Goal: Task Accomplishment & Management: Manage account settings

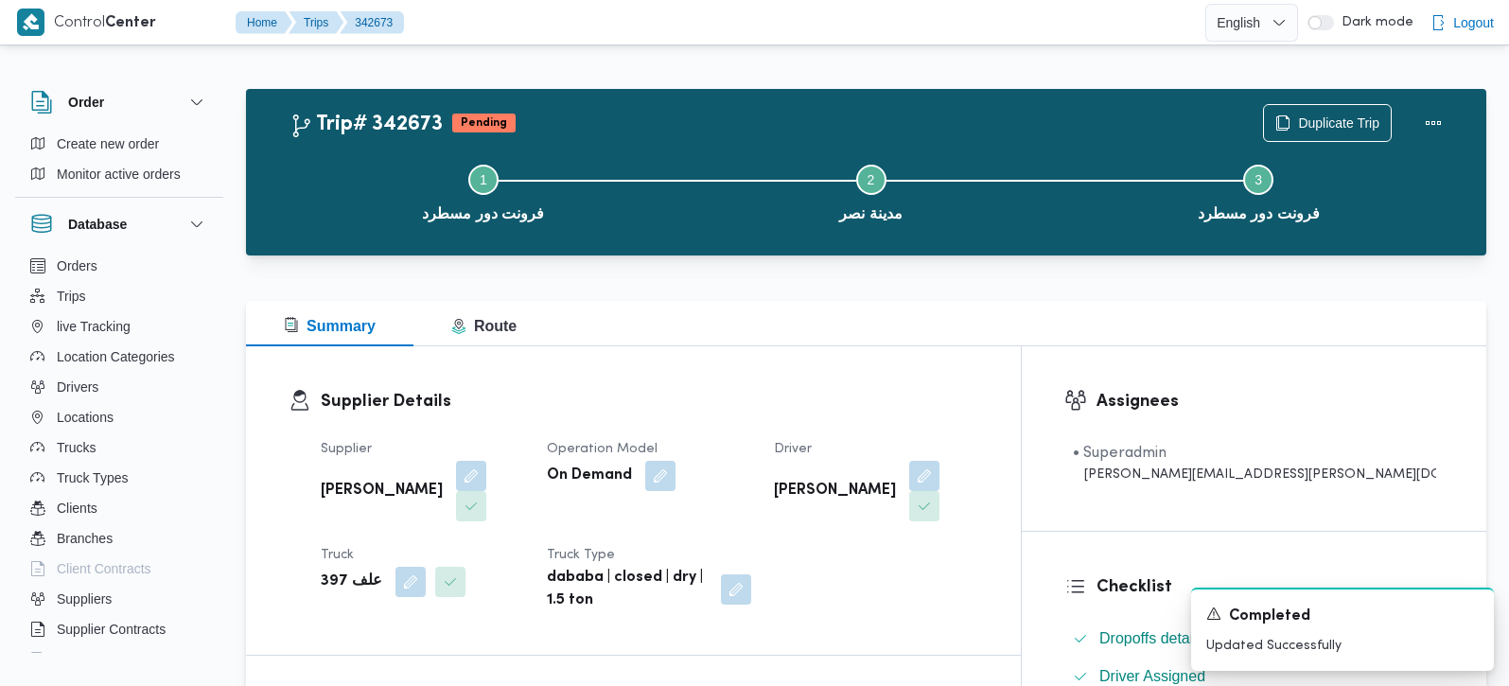
scroll to position [890, 0]
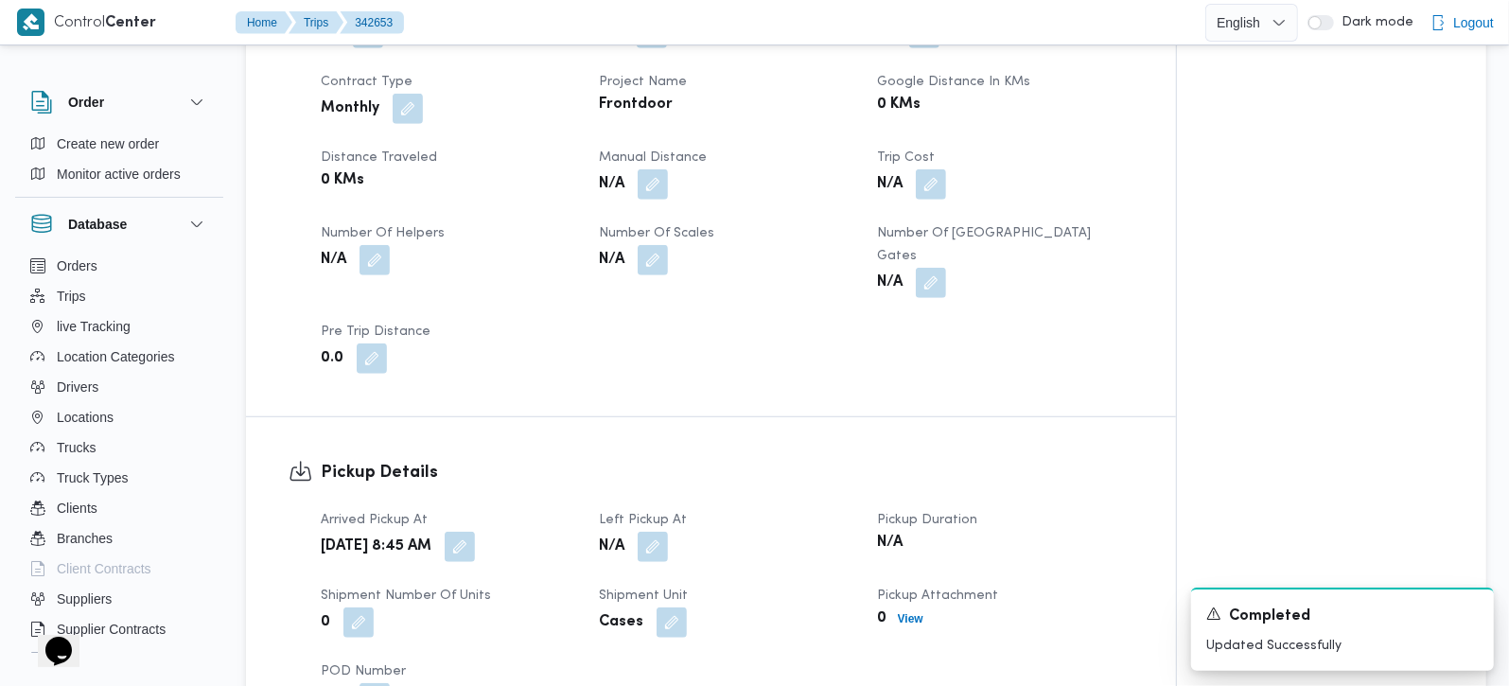
scroll to position [890, 0]
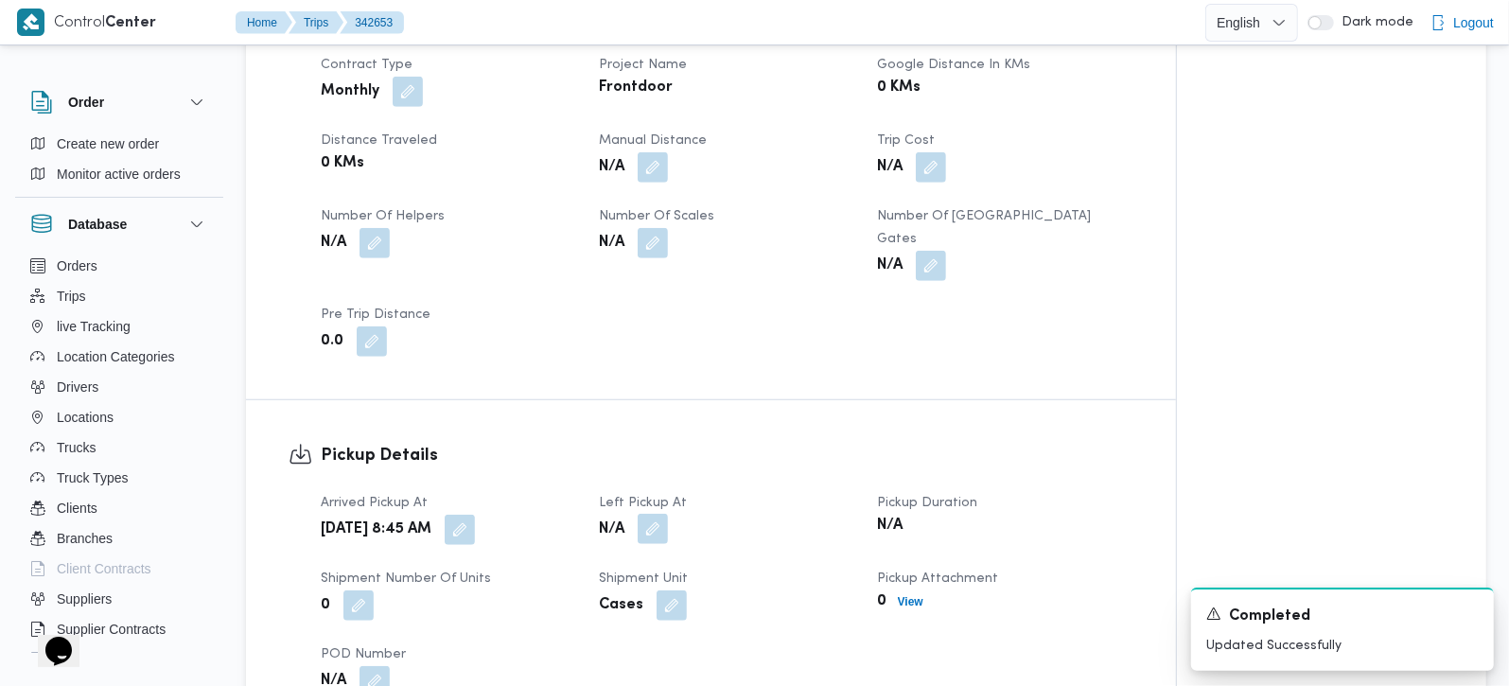
click at [658, 514] on button "button" at bounding box center [653, 529] width 30 height 30
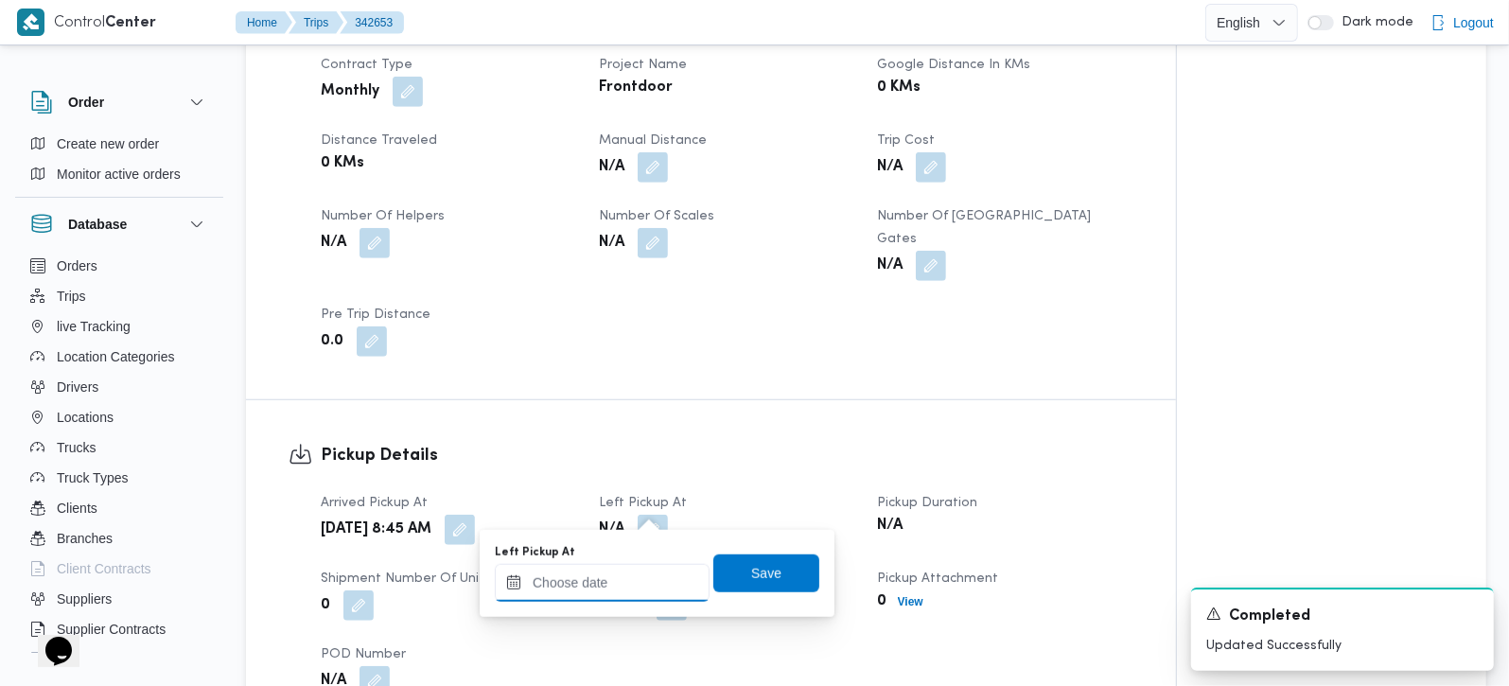
click at [634, 585] on input "Left Pickup At" at bounding box center [602, 583] width 215 height 38
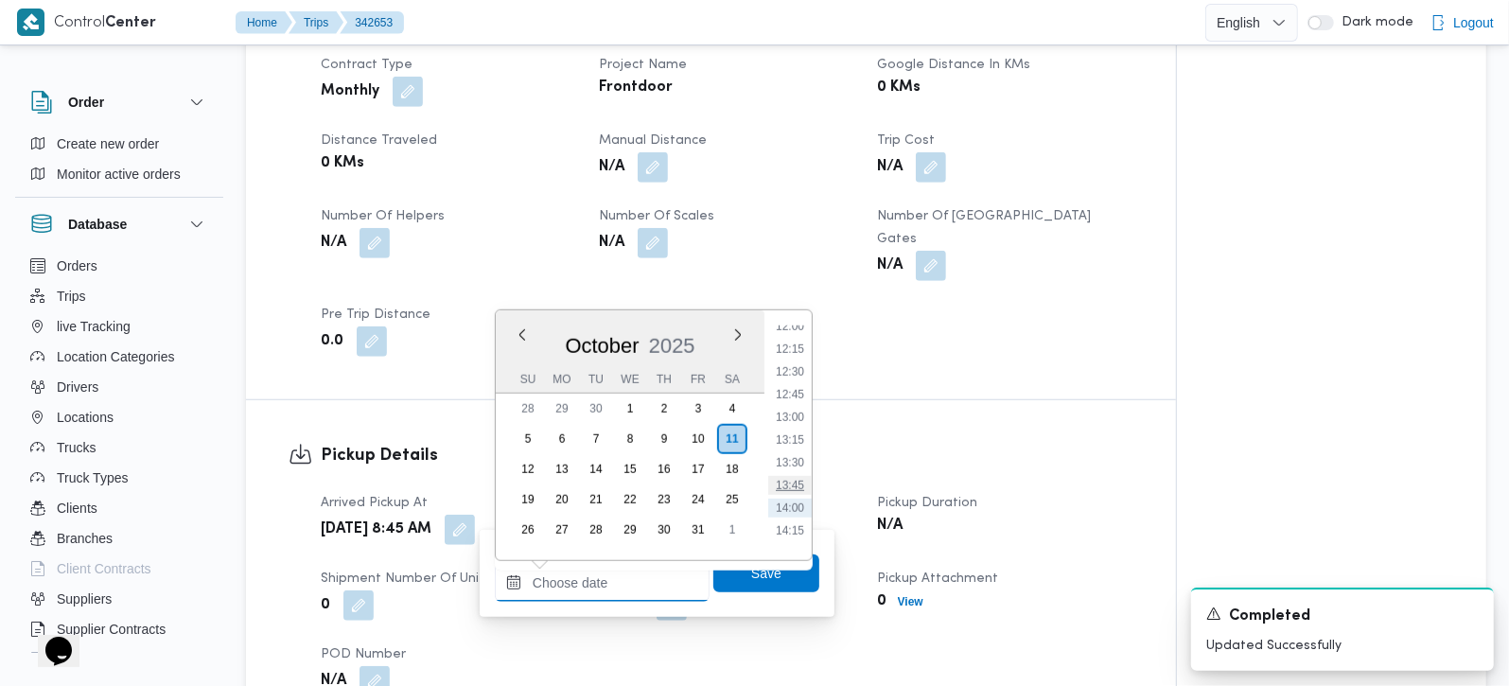
scroll to position [1046, 0]
click at [791, 379] on li "12:00" at bounding box center [790, 379] width 44 height 19
type input "[DATE] 12:00"
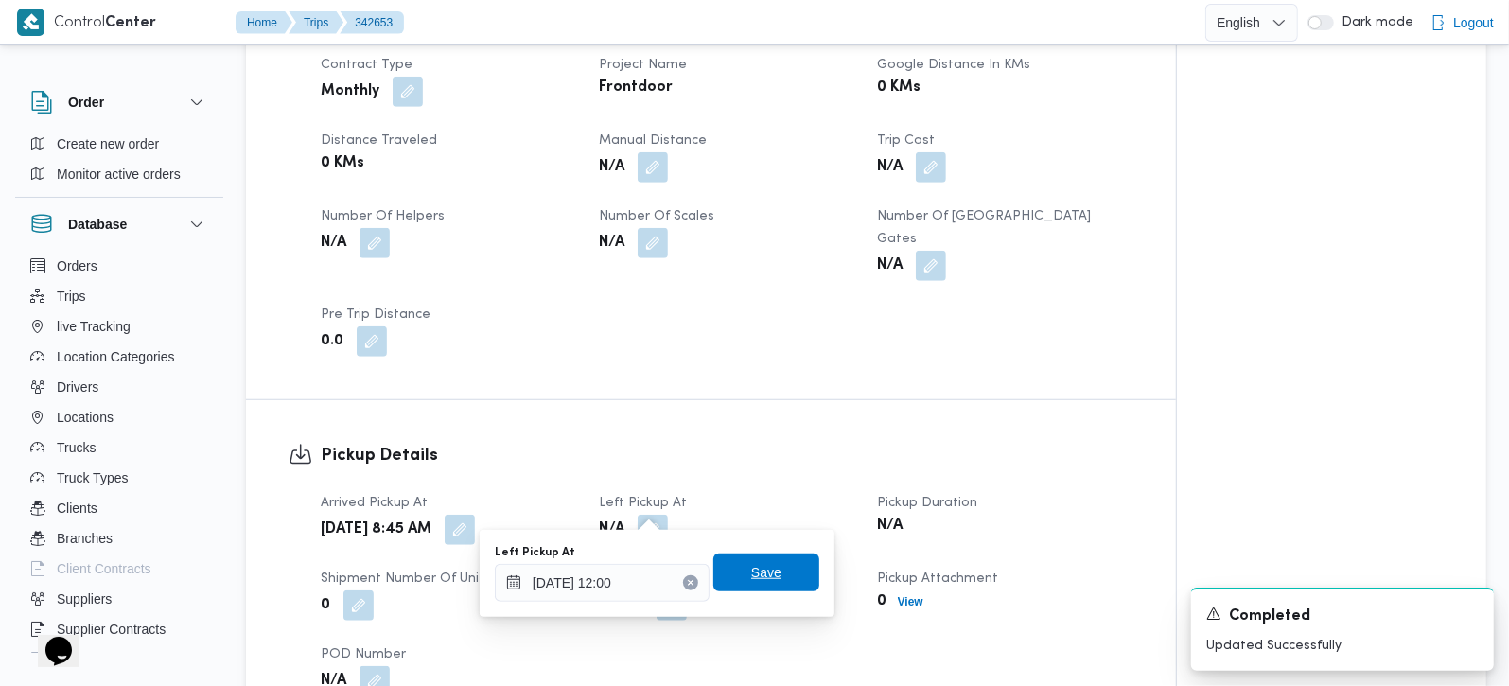
click at [777, 569] on span "Save" at bounding box center [766, 573] width 106 height 38
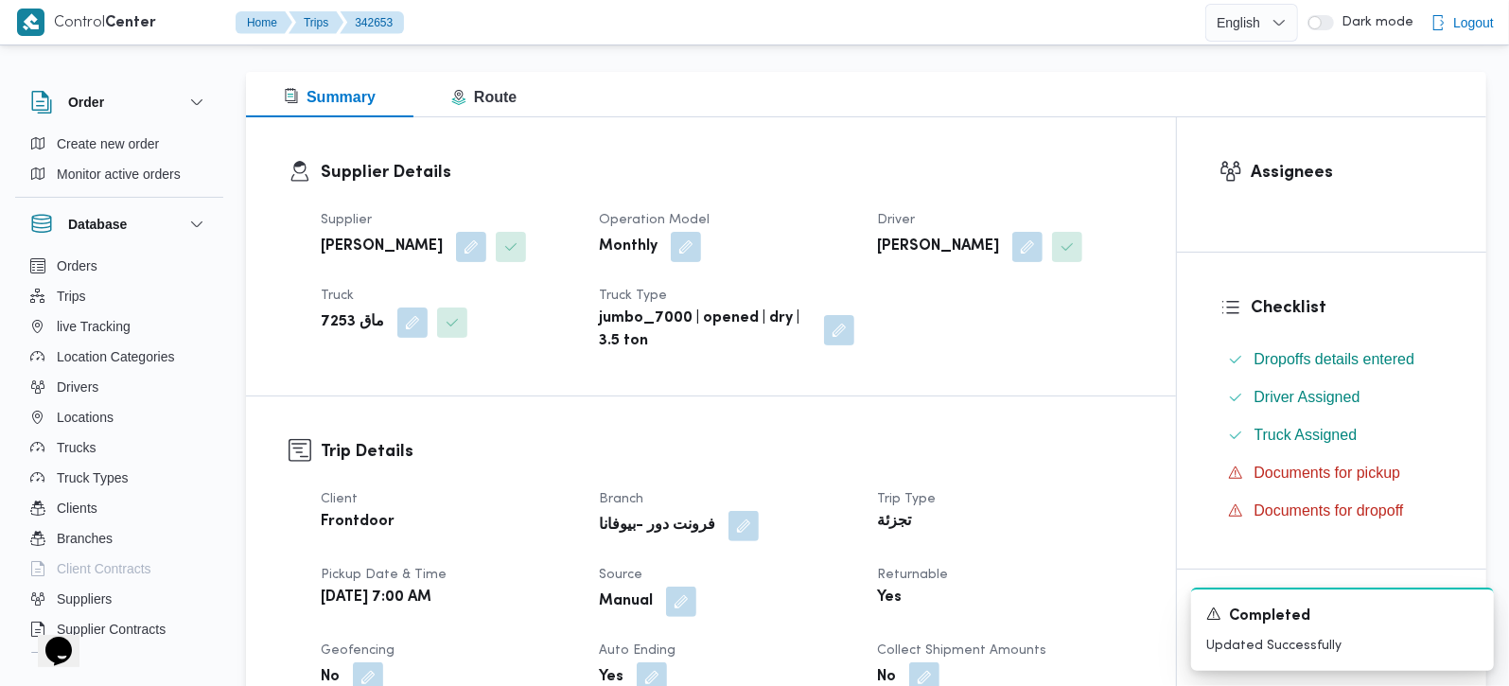
scroll to position [0, 0]
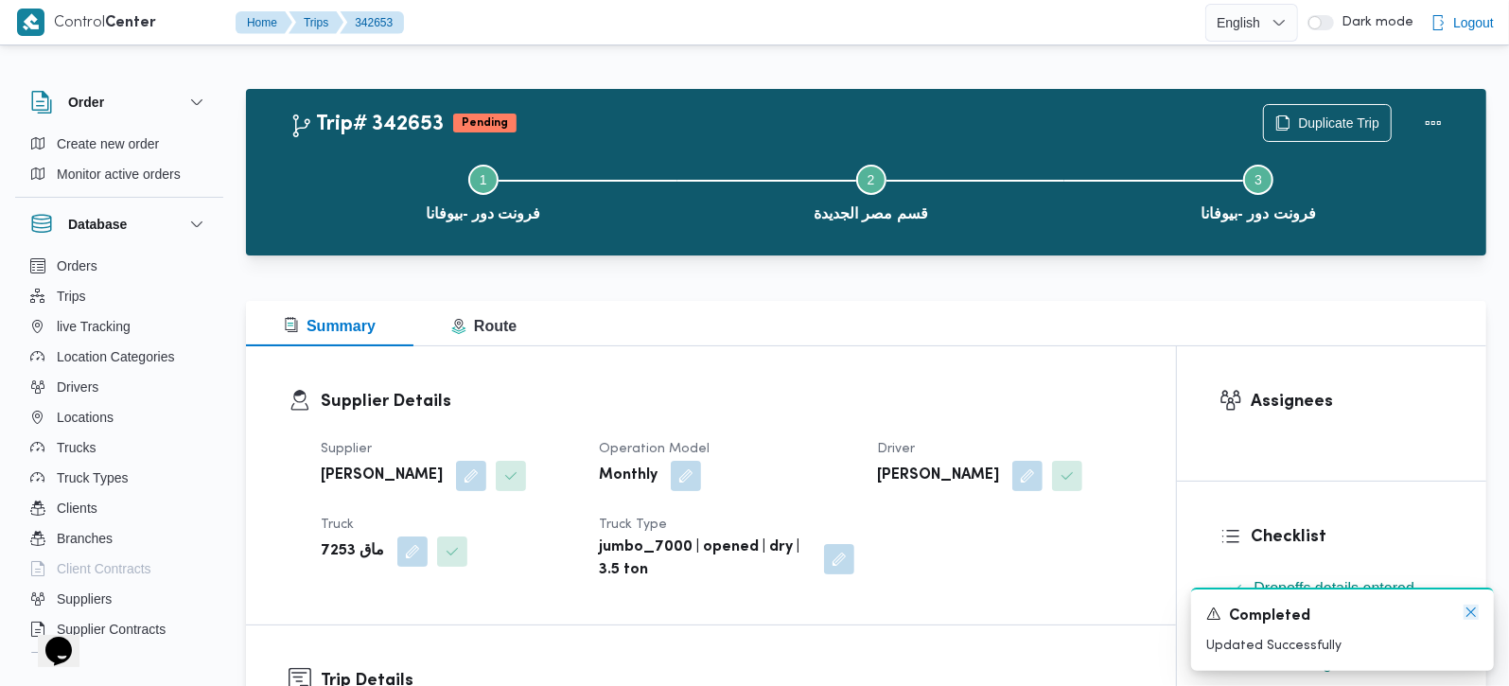
click at [1466, 608] on icon "Dismiss toast" at bounding box center [1471, 612] width 15 height 15
